Goal: Task Accomplishment & Management: Complete application form

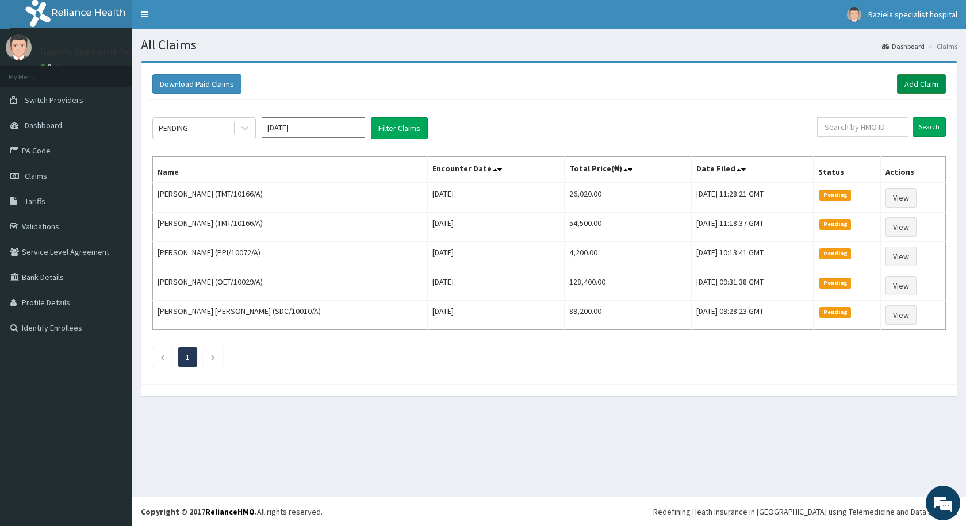
click at [931, 83] on link "Add Claim" at bounding box center [921, 84] width 49 height 20
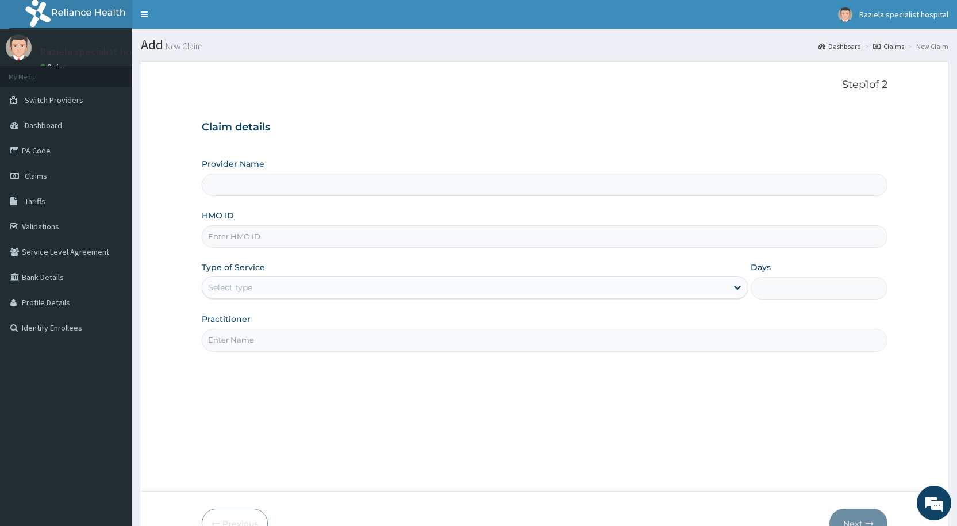
type input "Raziela Specialist Clinic"
click at [216, 239] on input "HMO ID" at bounding box center [545, 236] width 686 height 22
type input "RET/17747/A"
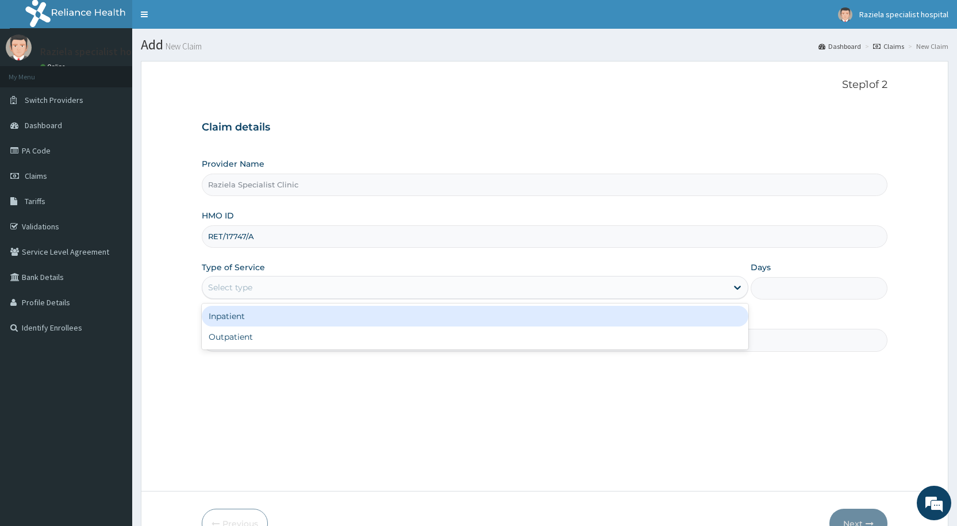
click at [279, 287] on div "Select type" at bounding box center [464, 287] width 525 height 18
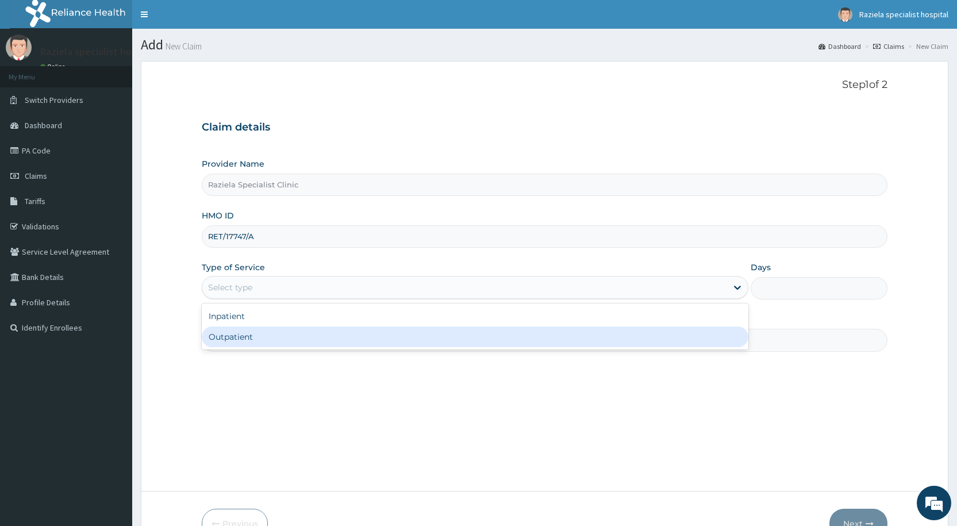
click at [262, 339] on div "Outpatient" at bounding box center [475, 337] width 547 height 21
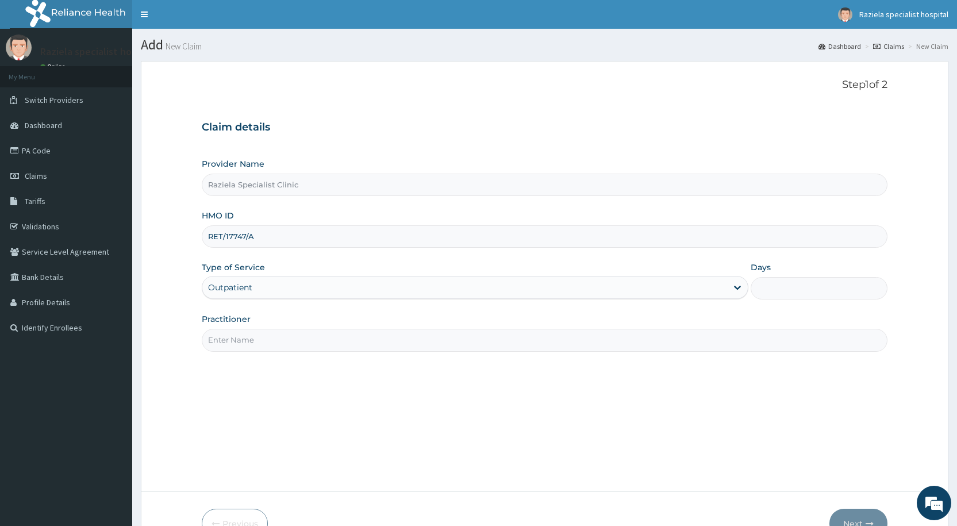
type input "1"
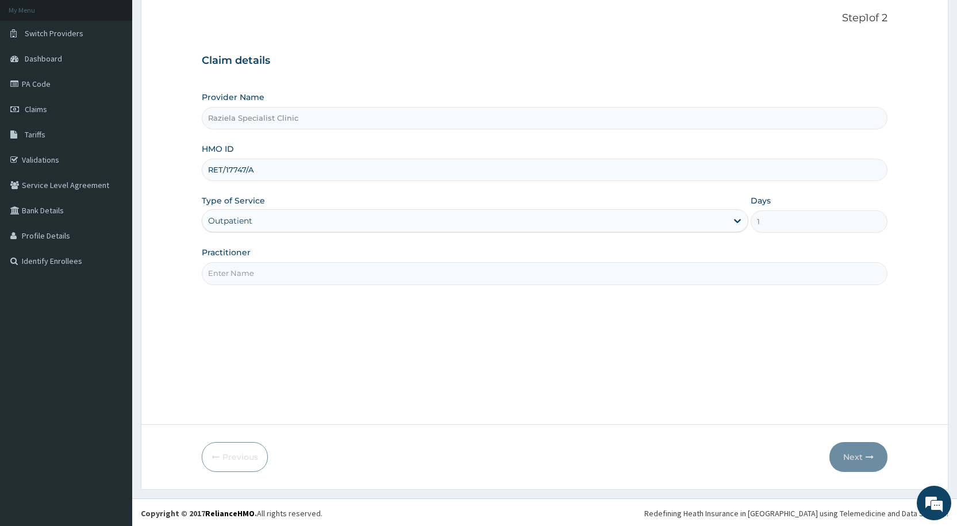
scroll to position [68, 0]
click at [261, 273] on input "Practitioner" at bounding box center [545, 271] width 686 height 22
type input "DR KELLY"
click at [844, 456] on button "Next" at bounding box center [859, 455] width 58 height 30
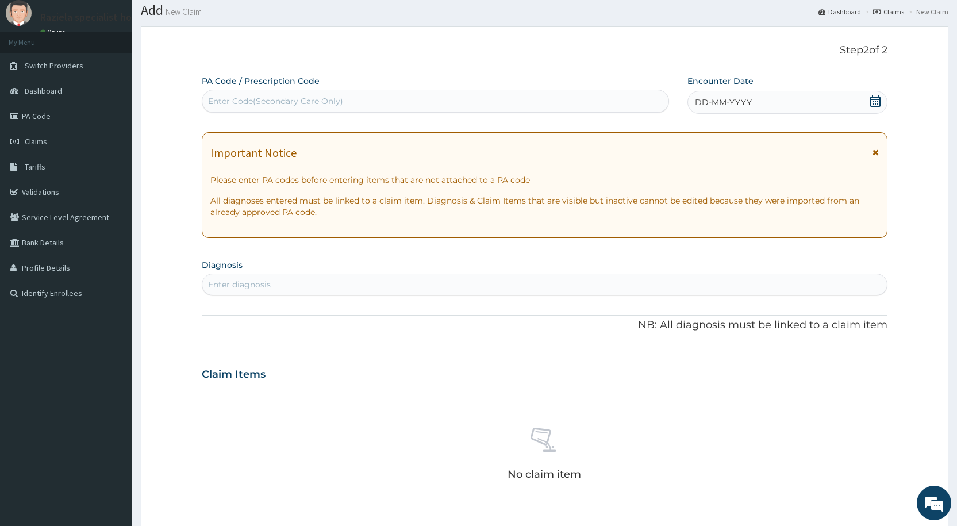
scroll to position [0, 0]
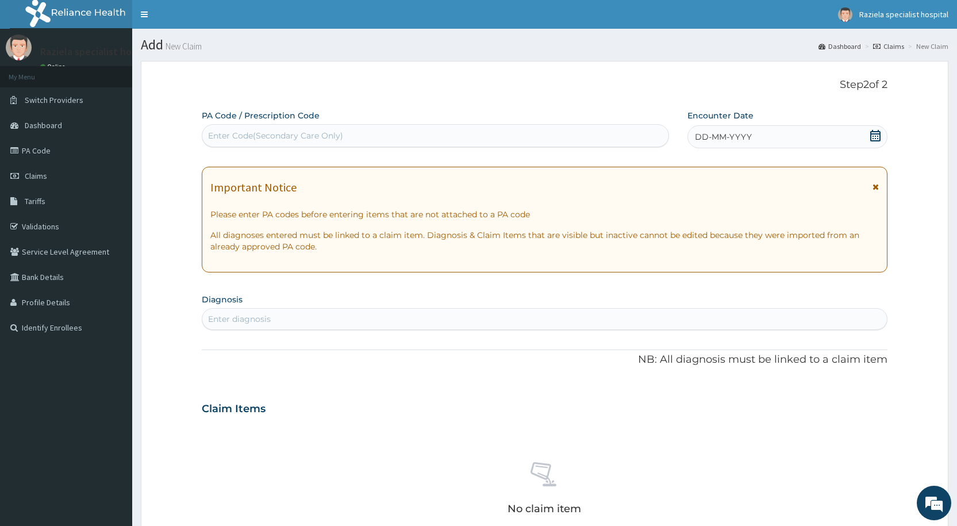
click at [220, 125] on div "Enter Code(Secondary Care Only)" at bounding box center [435, 135] width 467 height 23
paste input "PA/F57CD2"
type input "PA/F57CD2"
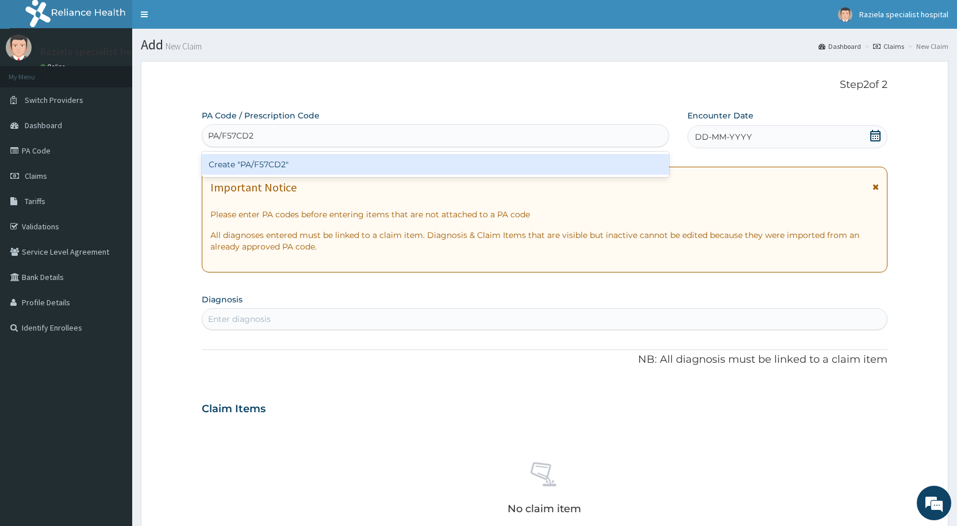
click at [297, 162] on div "Create "PA/F57CD2"" at bounding box center [435, 164] width 467 height 21
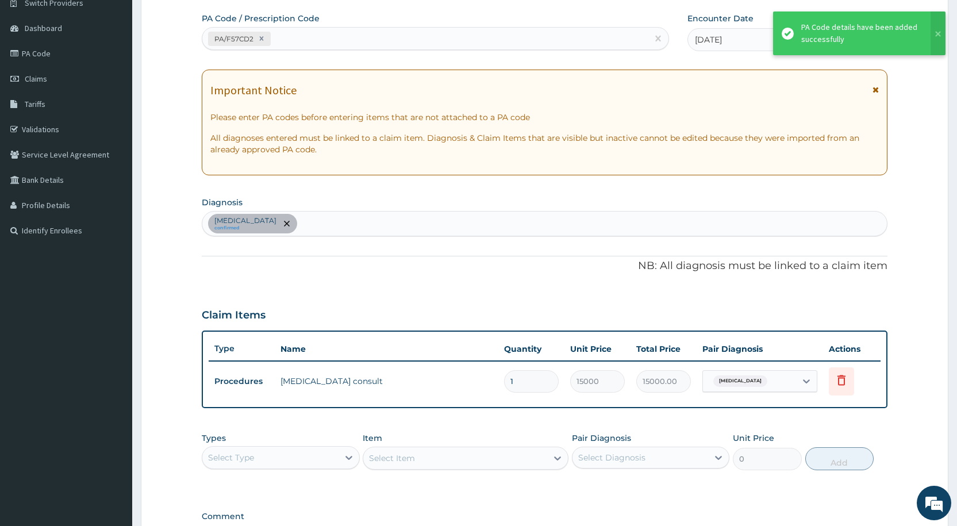
scroll to position [248, 0]
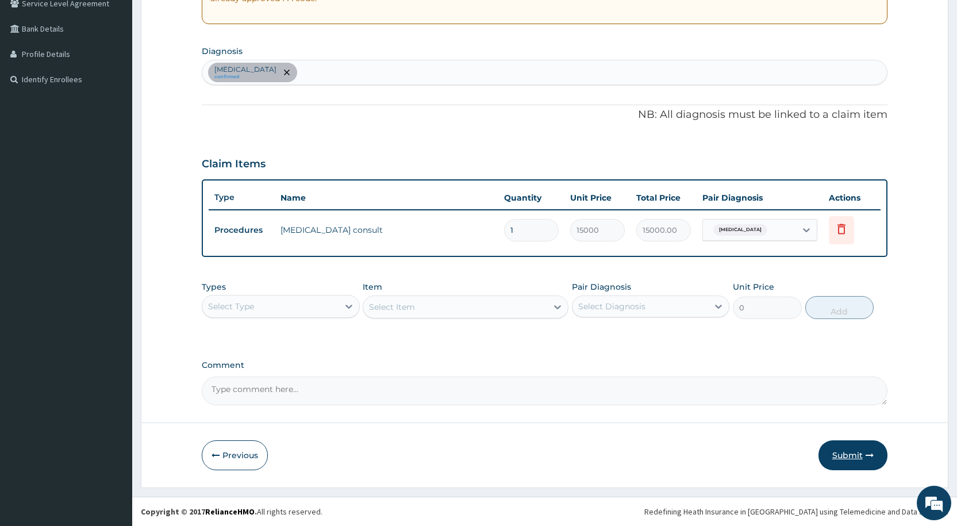
click at [852, 450] on button "Submit" at bounding box center [853, 455] width 69 height 30
